Goal: Register for event/course

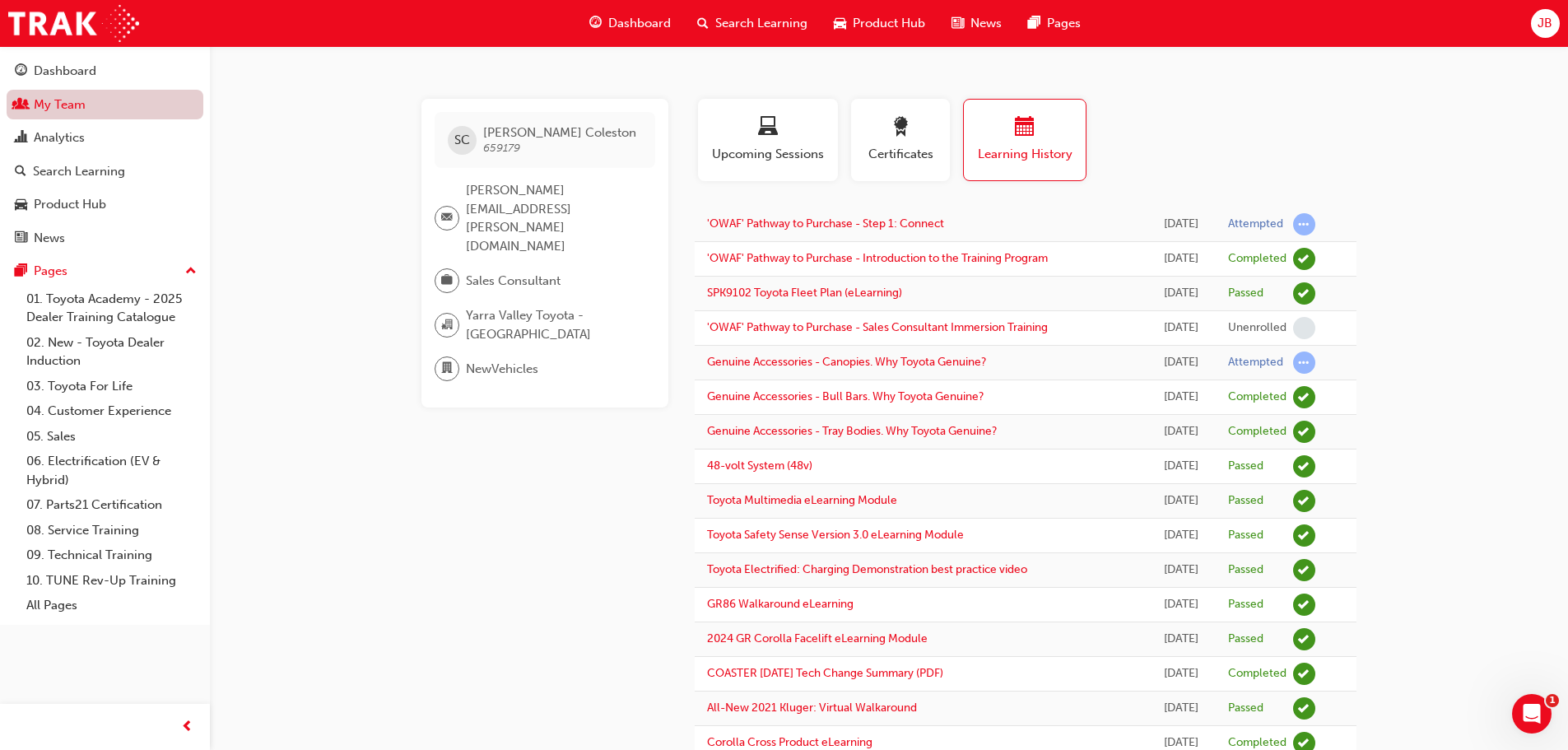
click at [58, 108] on link "My Team" at bounding box center [104, 104] width 196 height 30
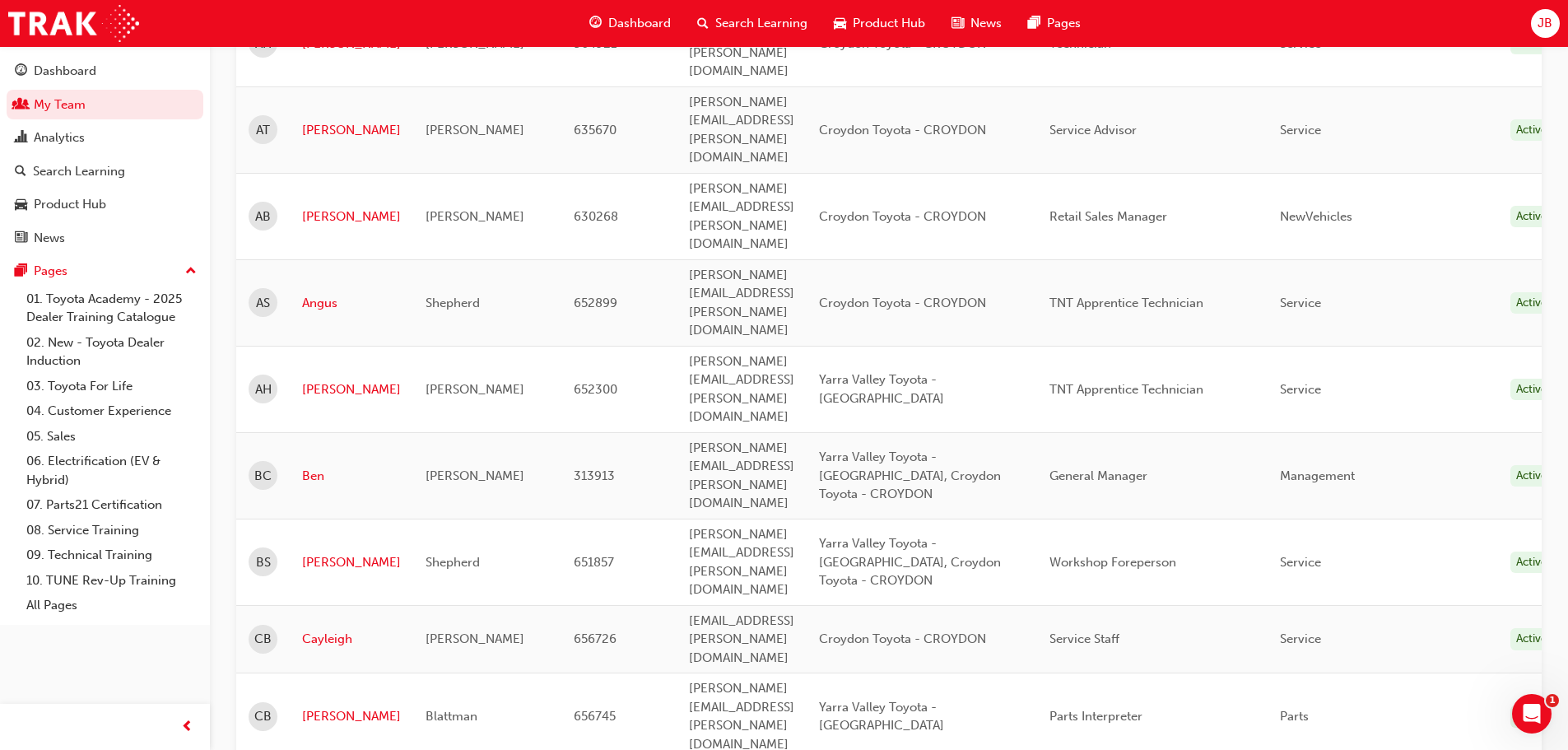
scroll to position [411, 0]
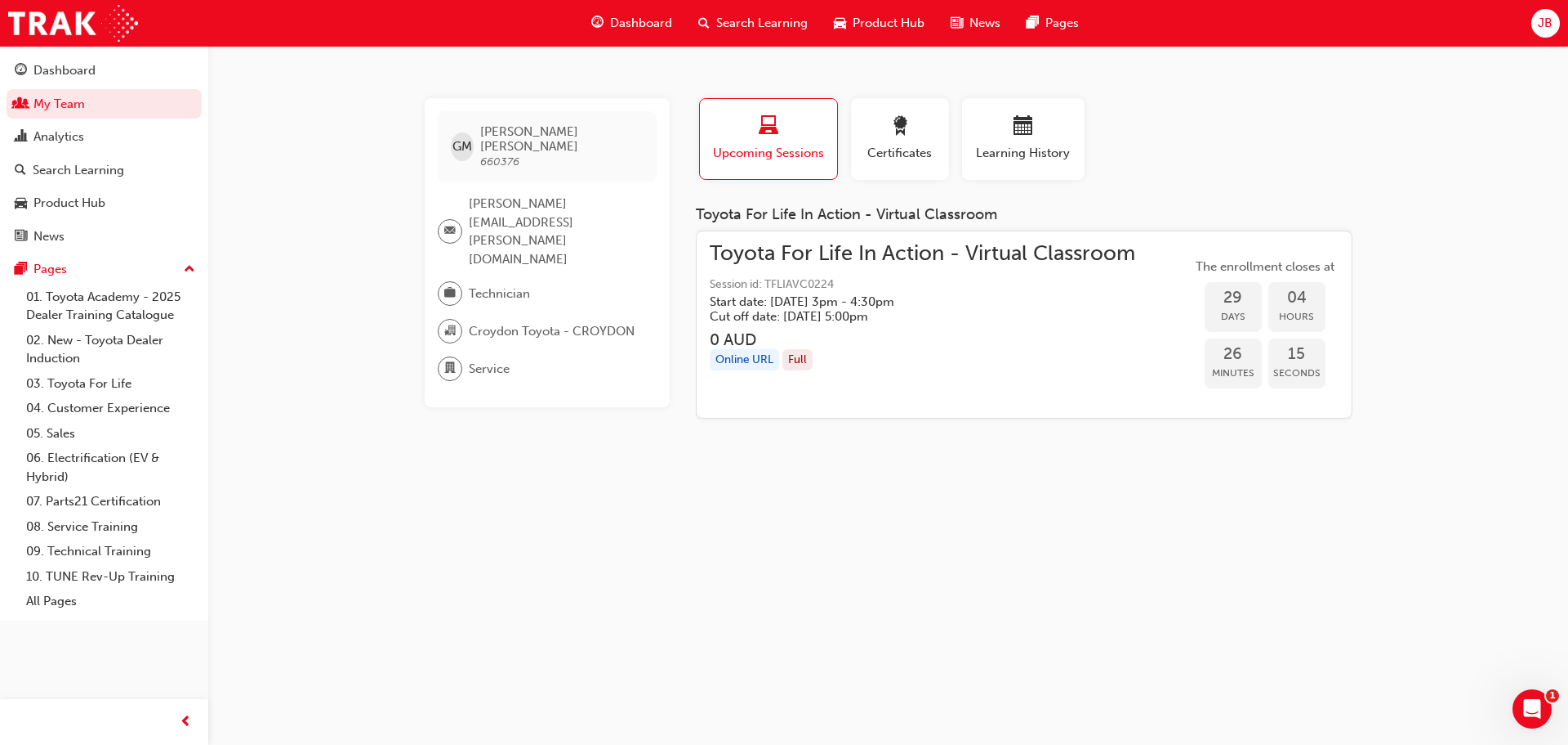
click at [735, 139] on div "button" at bounding box center [768, 129] width 112 height 25
click at [757, 136] on div "button" at bounding box center [768, 129] width 112 height 25
click at [744, 21] on span "Search Learning" at bounding box center [762, 23] width 92 height 19
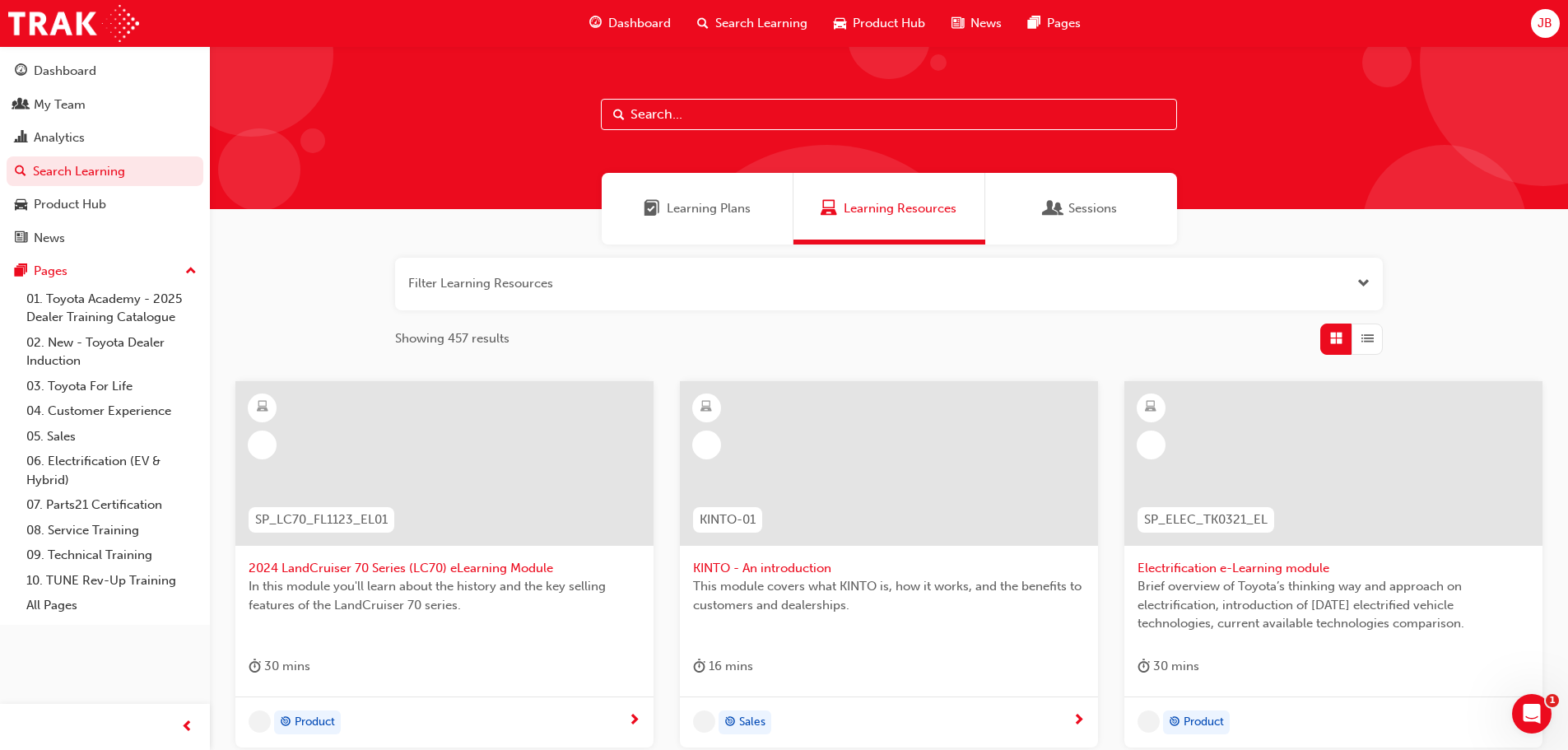
click at [675, 111] on input "text" at bounding box center [888, 114] width 576 height 31
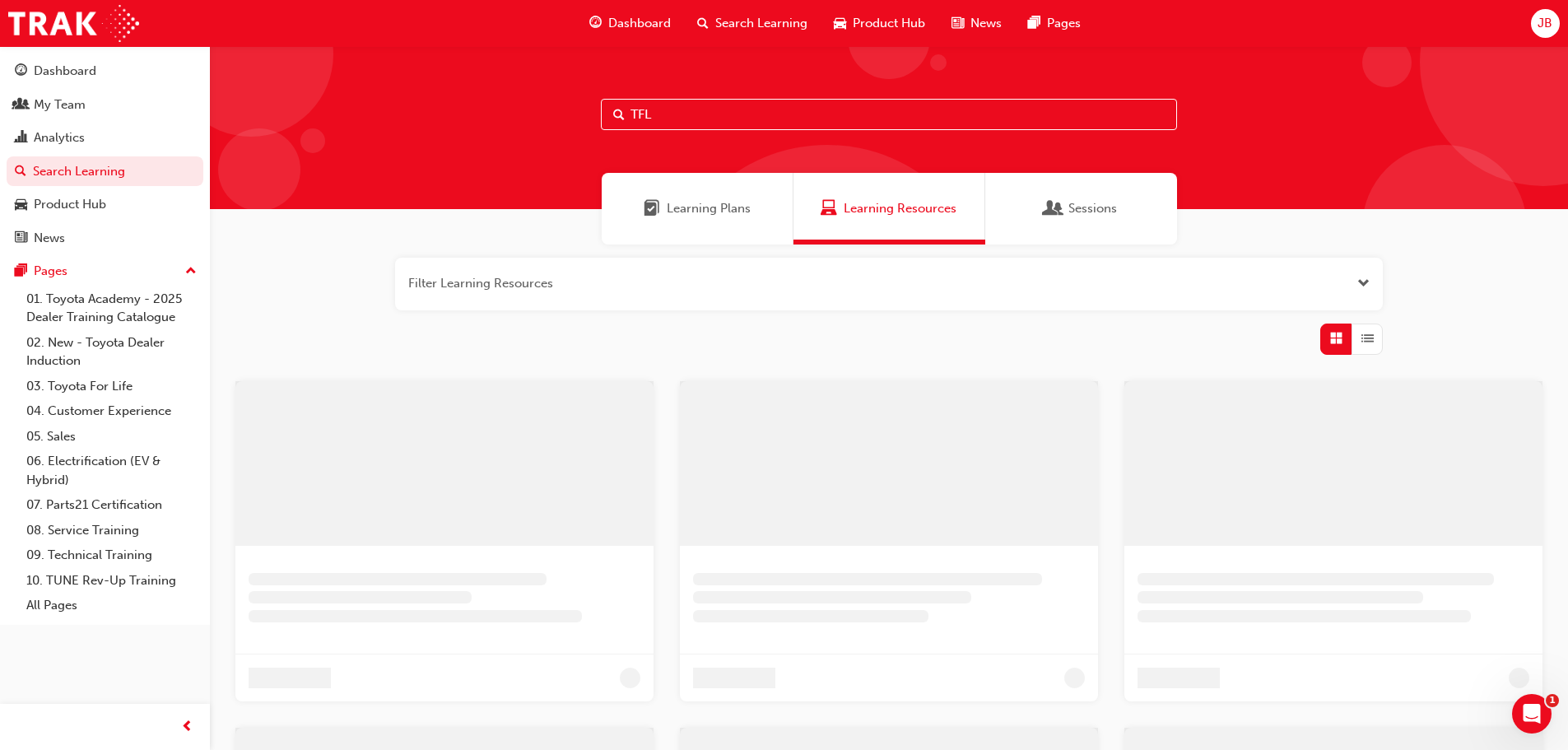
type input "TFL"
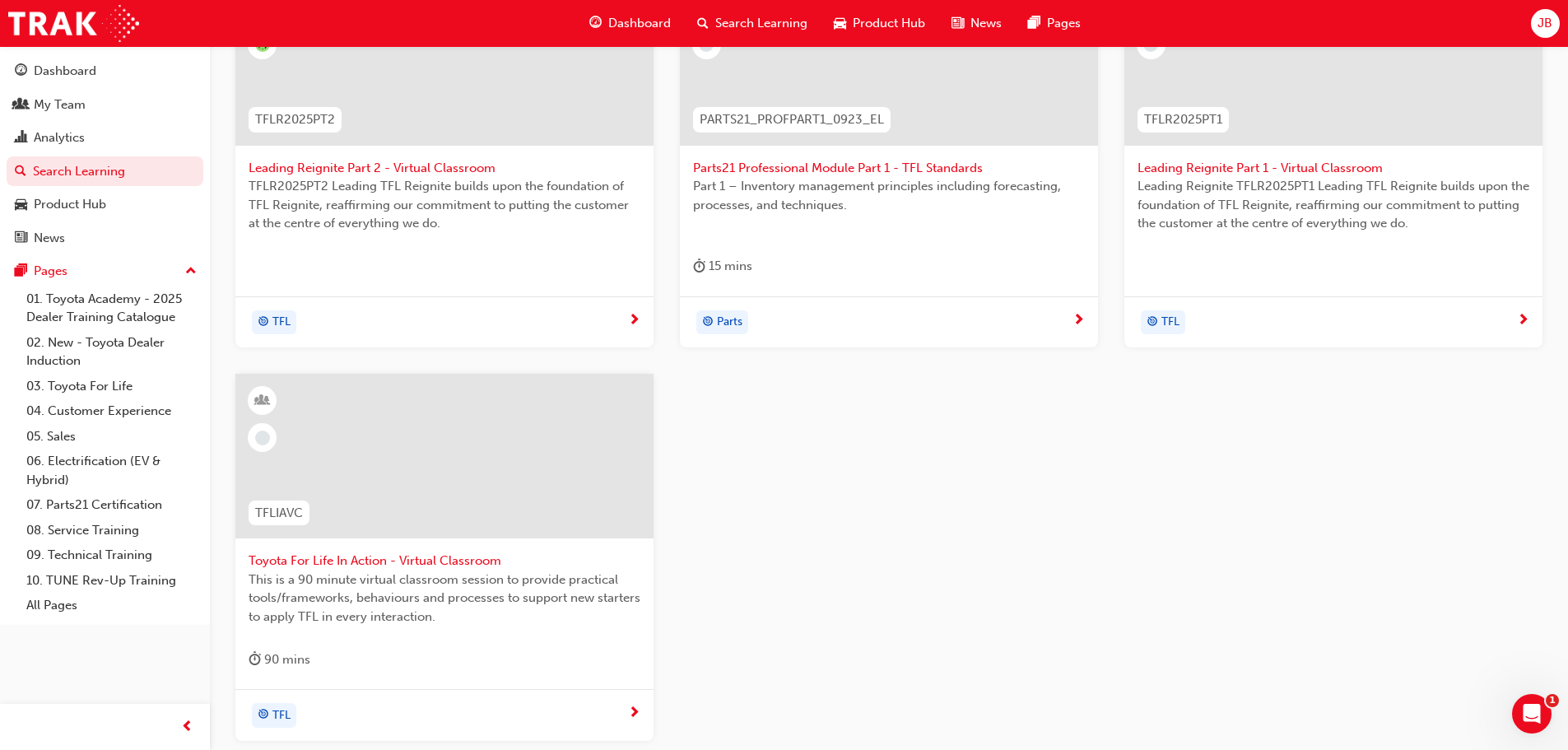
scroll to position [411, 0]
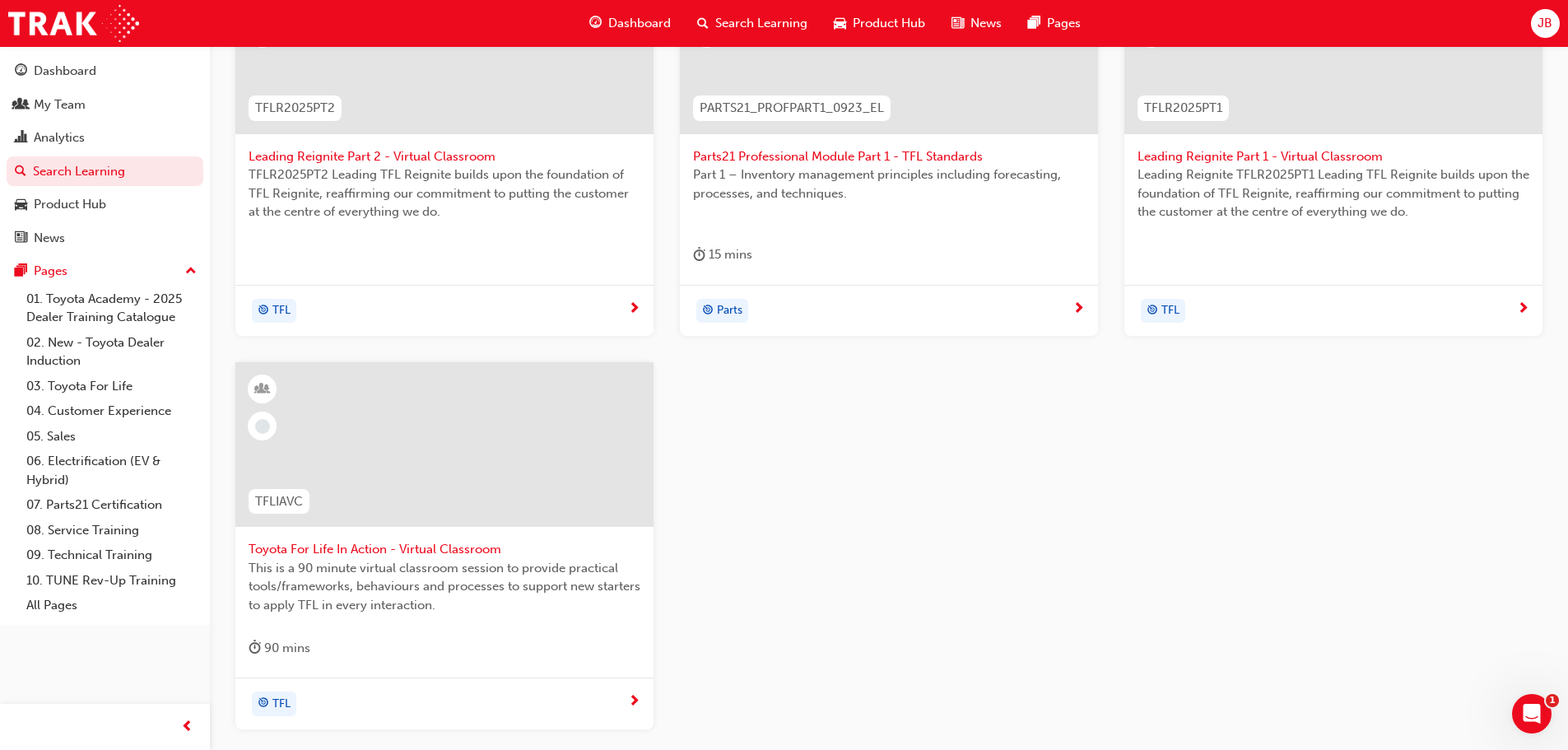
click at [341, 594] on span "This is a 90 minute virtual classroom session to provide practical tools/framew…" at bounding box center [444, 586] width 392 height 56
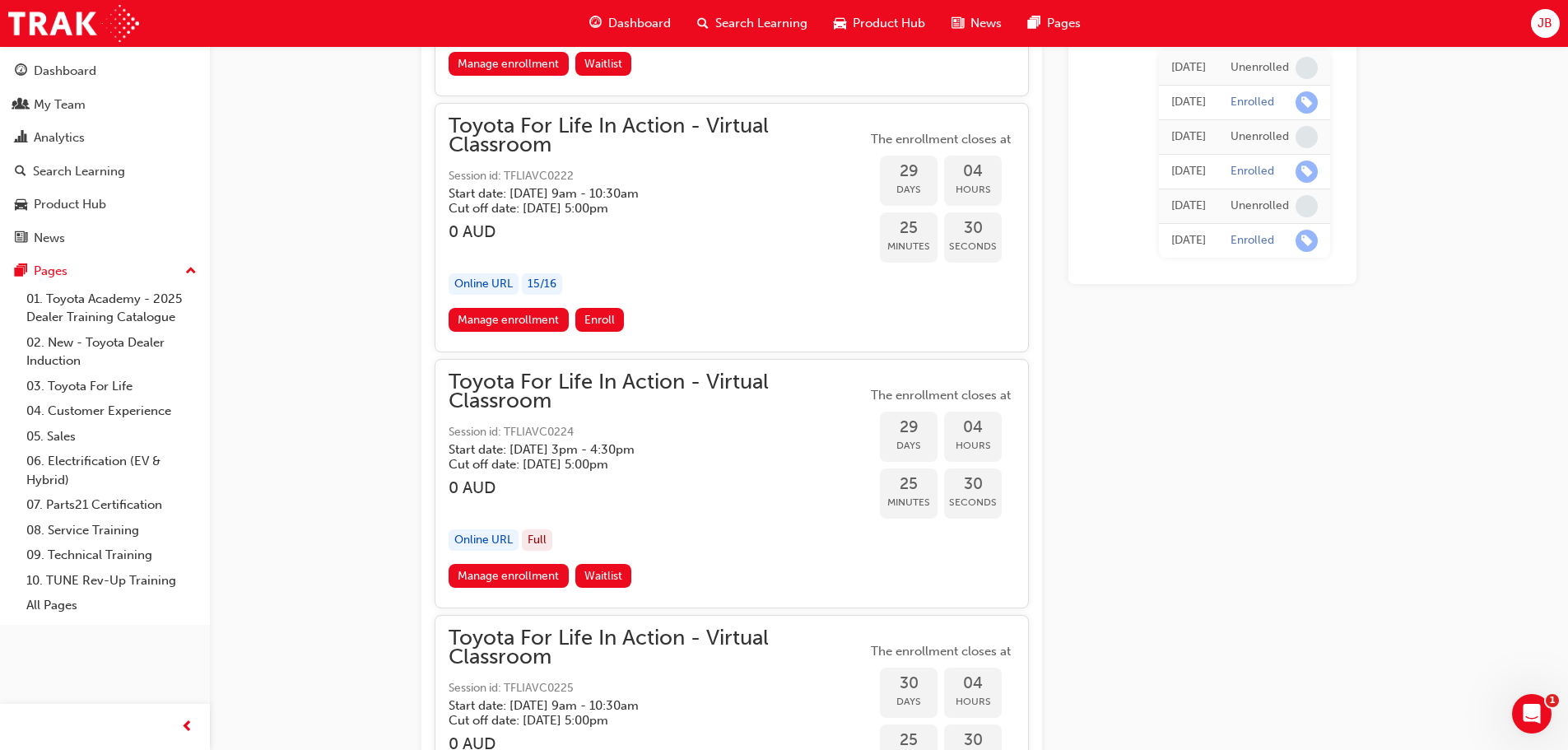
scroll to position [15786, 0]
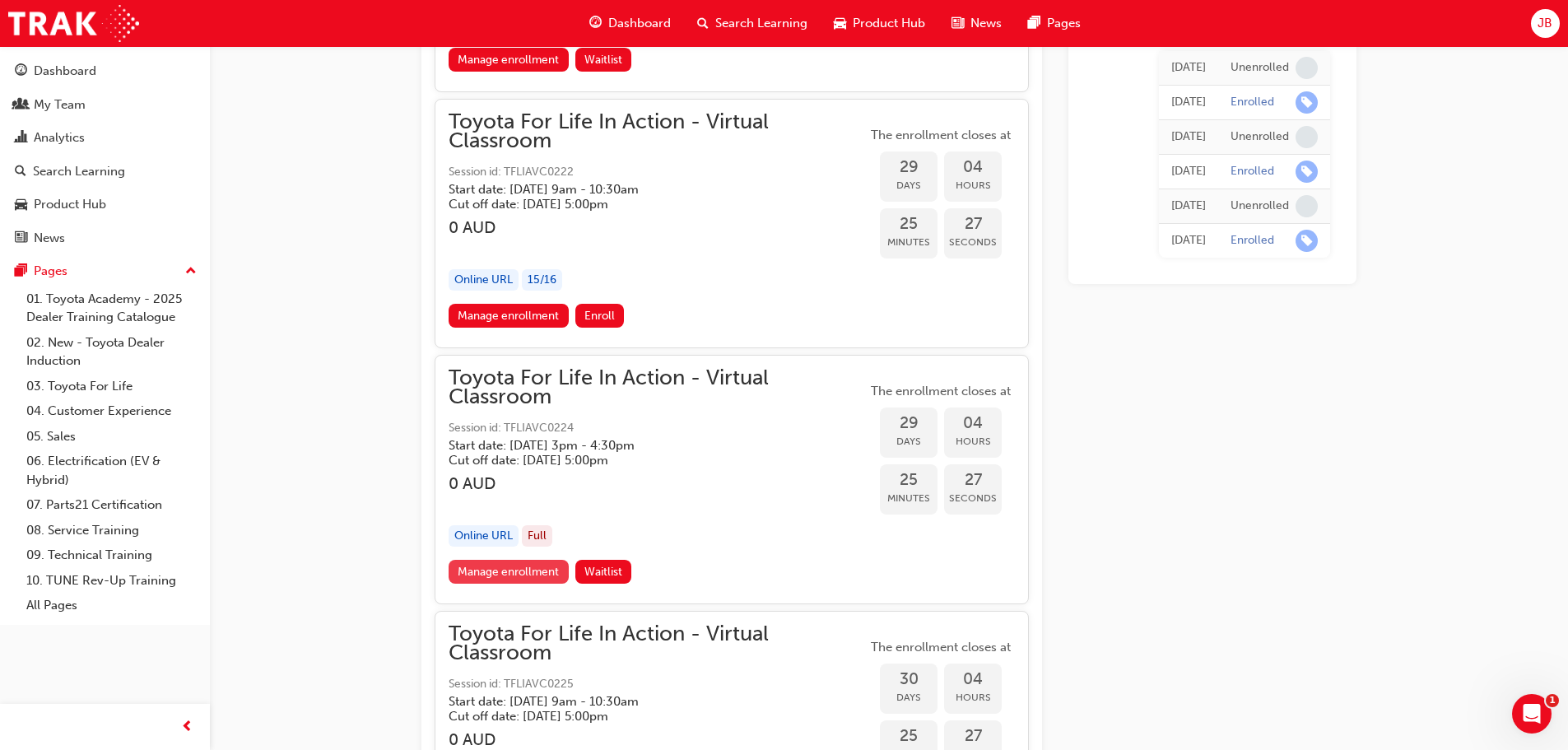
click at [474, 569] on link "Manage enrollment" at bounding box center [508, 571] width 120 height 24
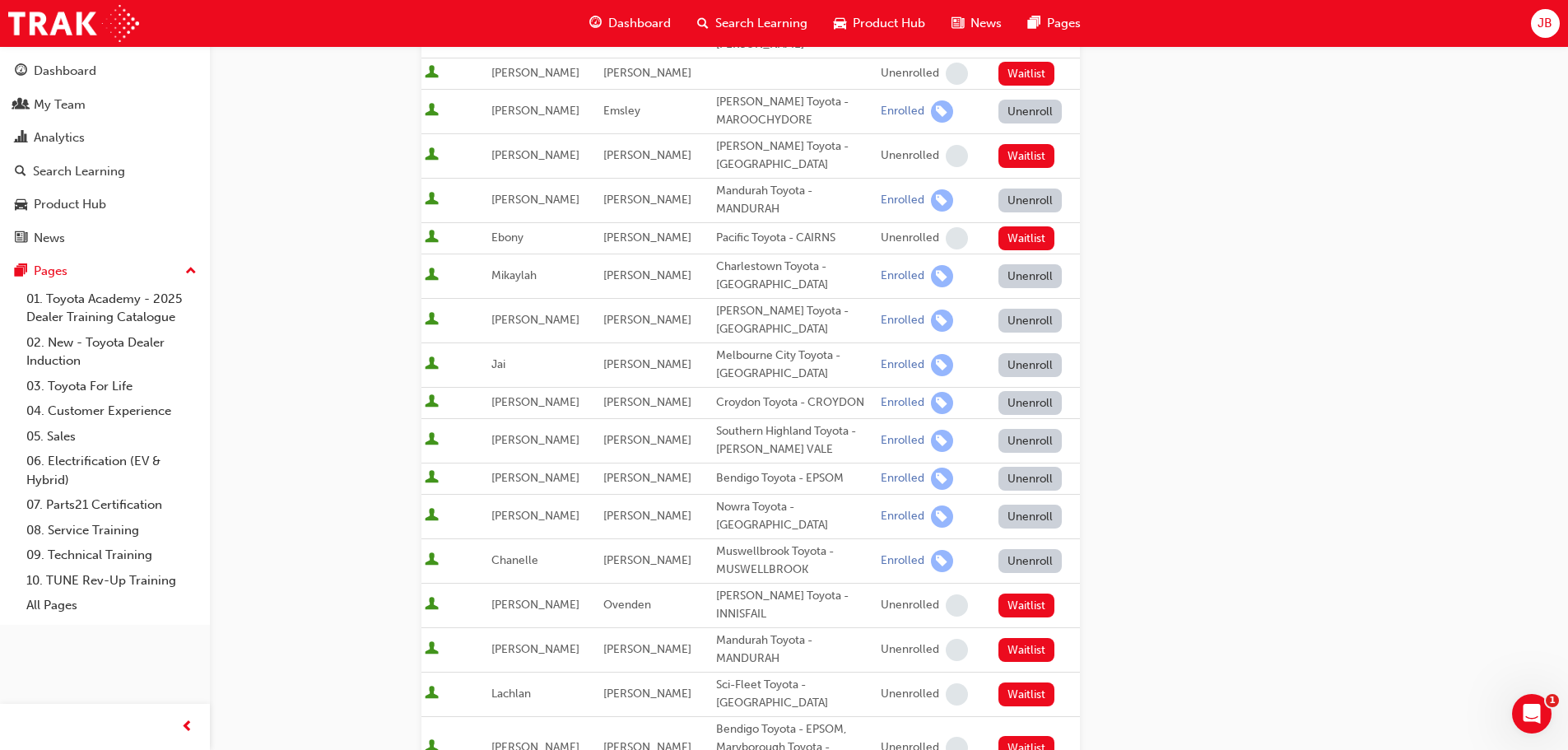
scroll to position [905, 0]
